Goal: Find specific page/section: Find specific page/section

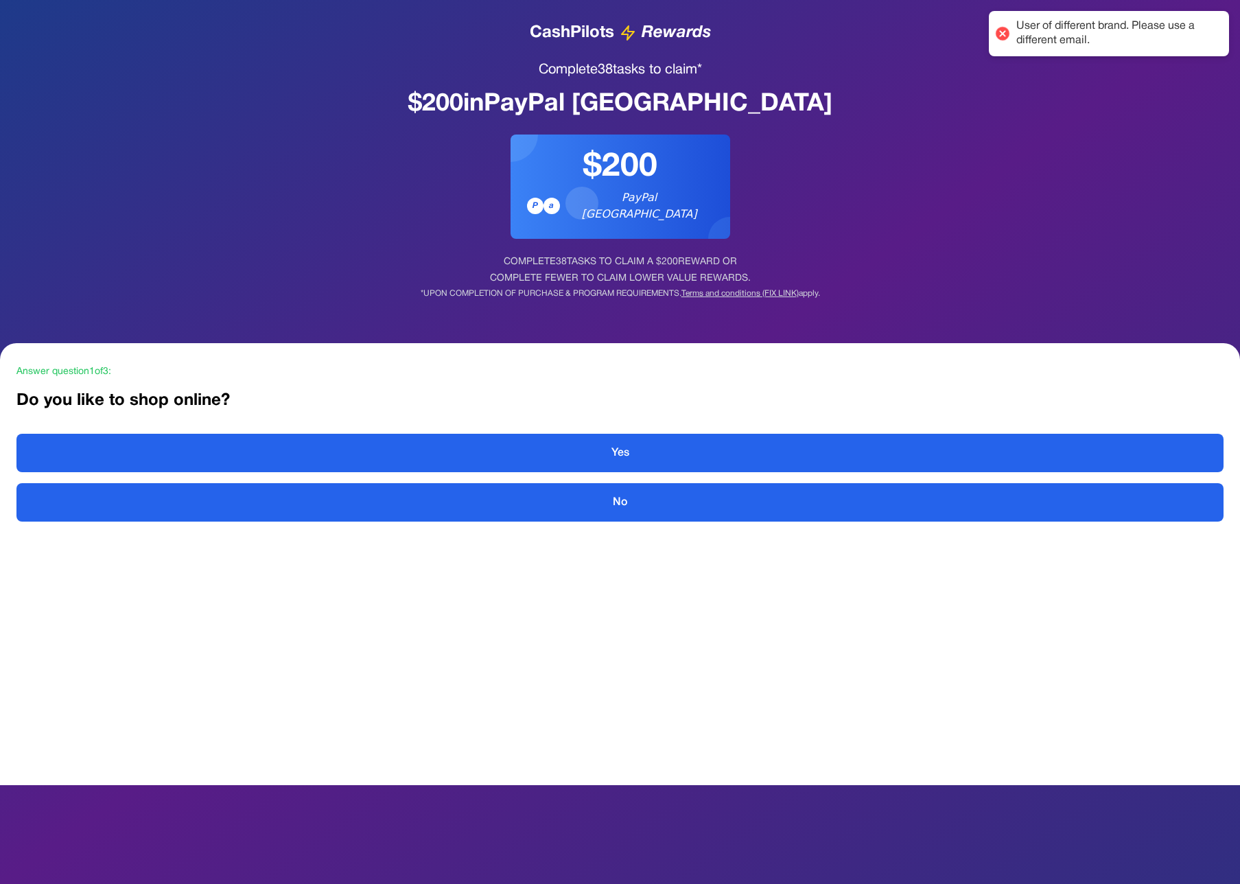
click at [1005, 35] on div at bounding box center [1002, 33] width 19 height 19
click at [999, 32] on div at bounding box center [1002, 33] width 19 height 19
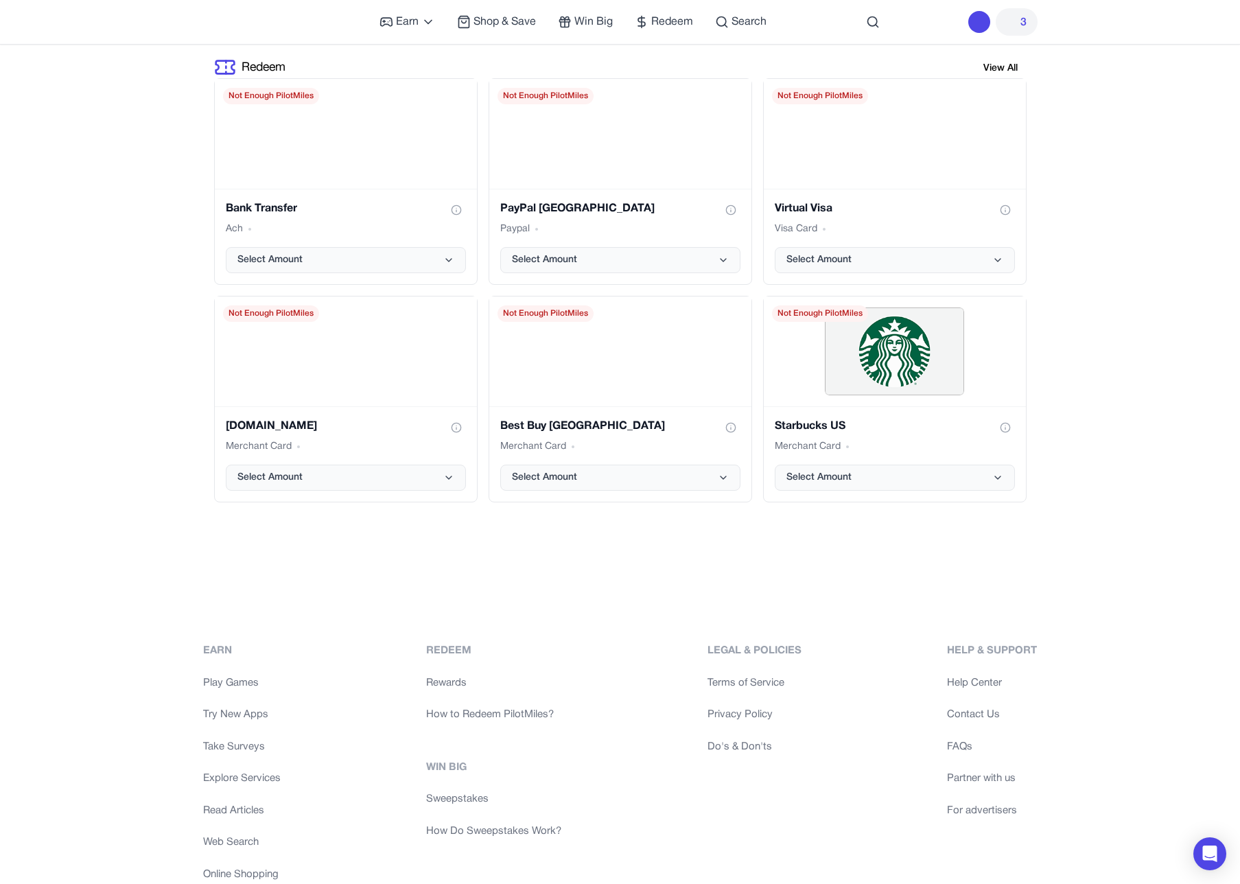
scroll to position [2732, 0]
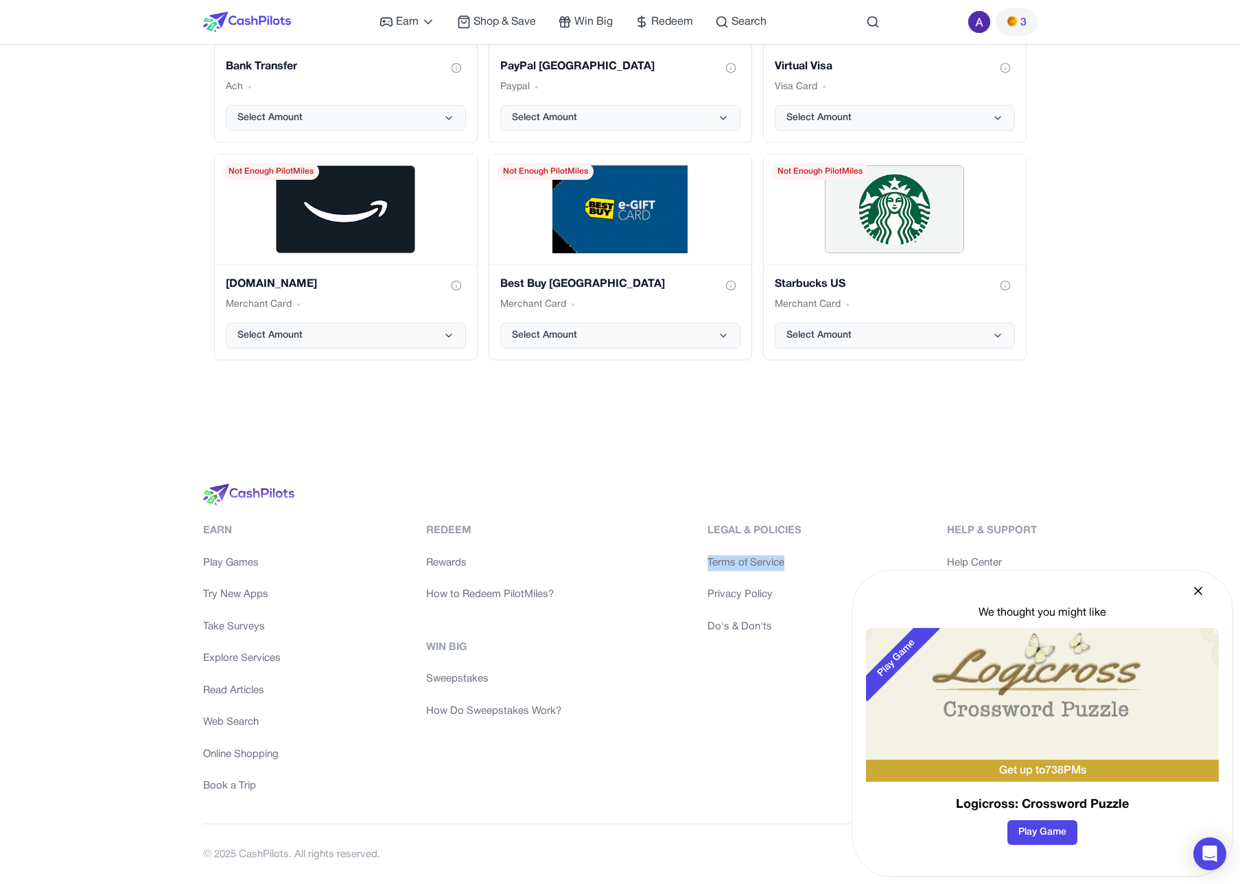
click at [756, 592] on link "Privacy Policy" at bounding box center [755, 595] width 94 height 16
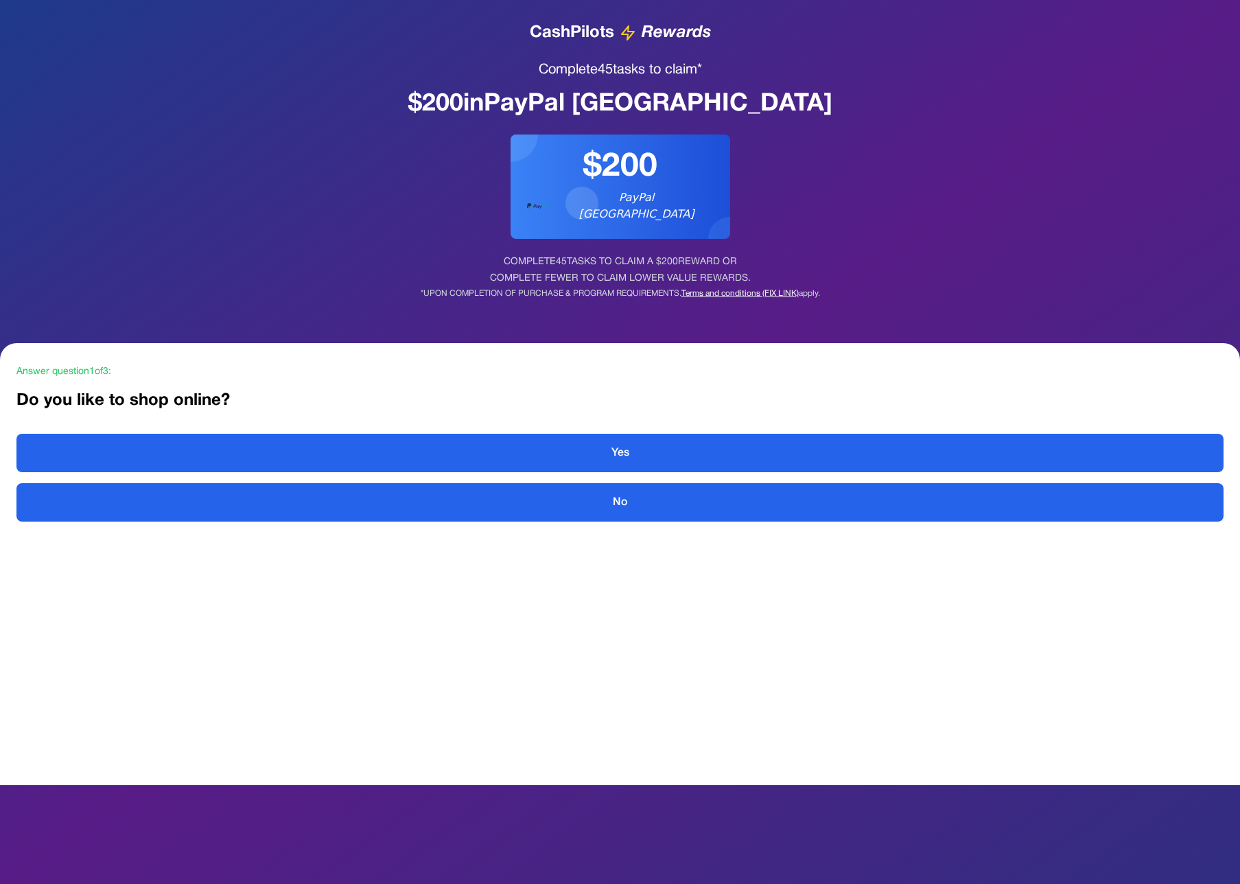
click at [750, 290] on link "Terms and conditions (FIX LINK)" at bounding box center [739, 294] width 117 height 8
